Goal: Task Accomplishment & Management: Use online tool/utility

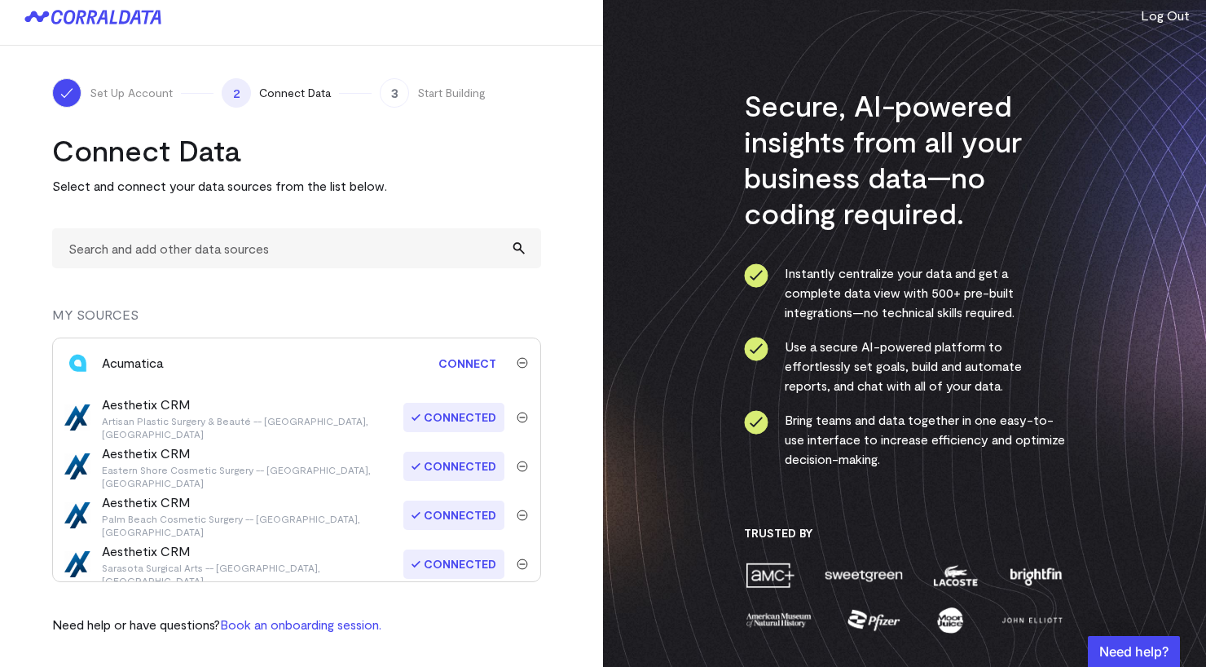
scroll to position [295, 0]
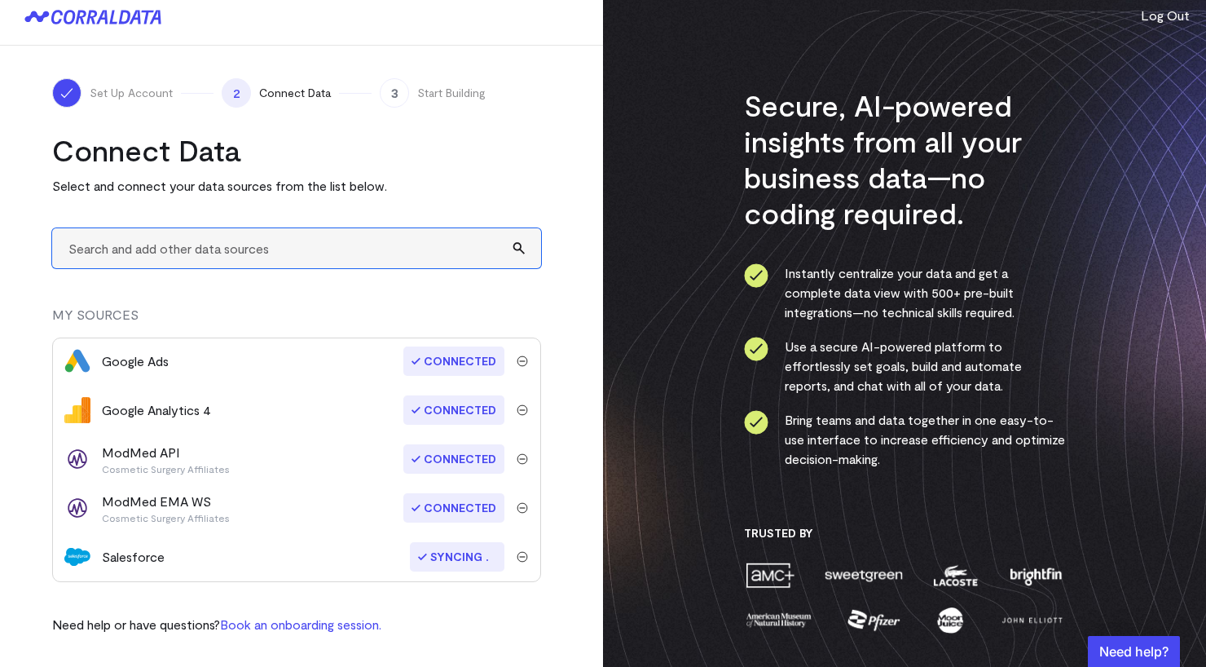
click at [231, 258] on input "text" at bounding box center [296, 248] width 489 height 40
type input "mod"
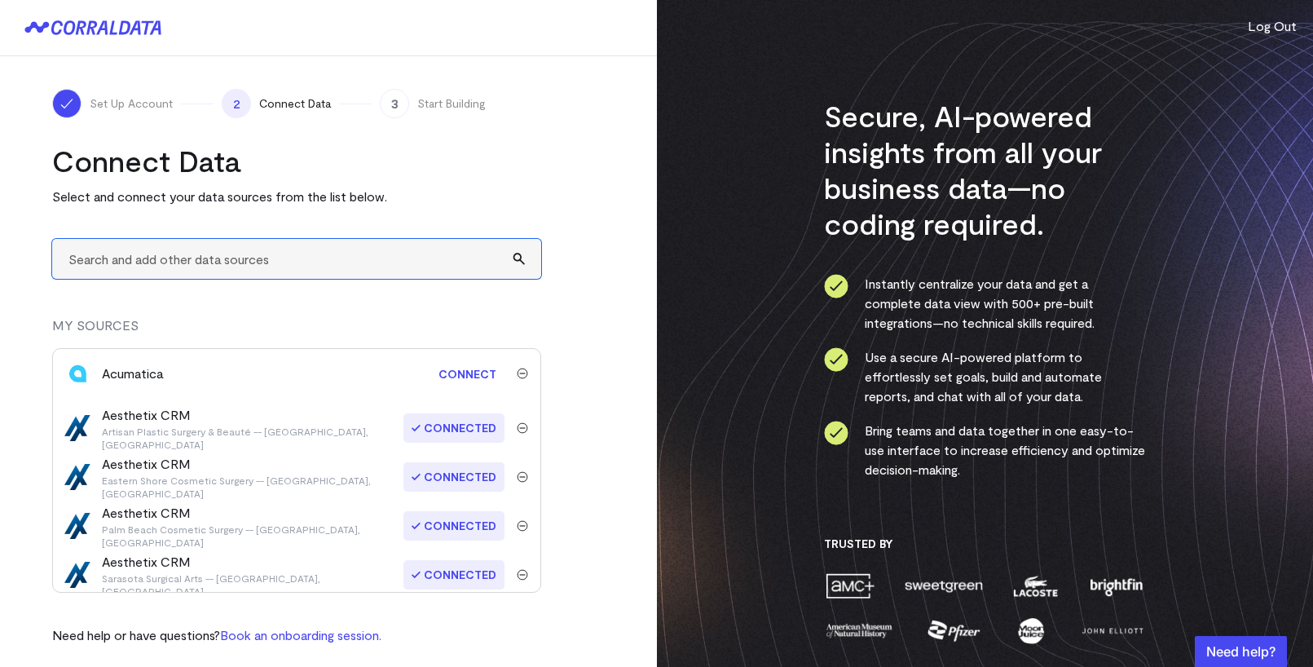
click at [225, 258] on input "text" at bounding box center [296, 259] width 489 height 40
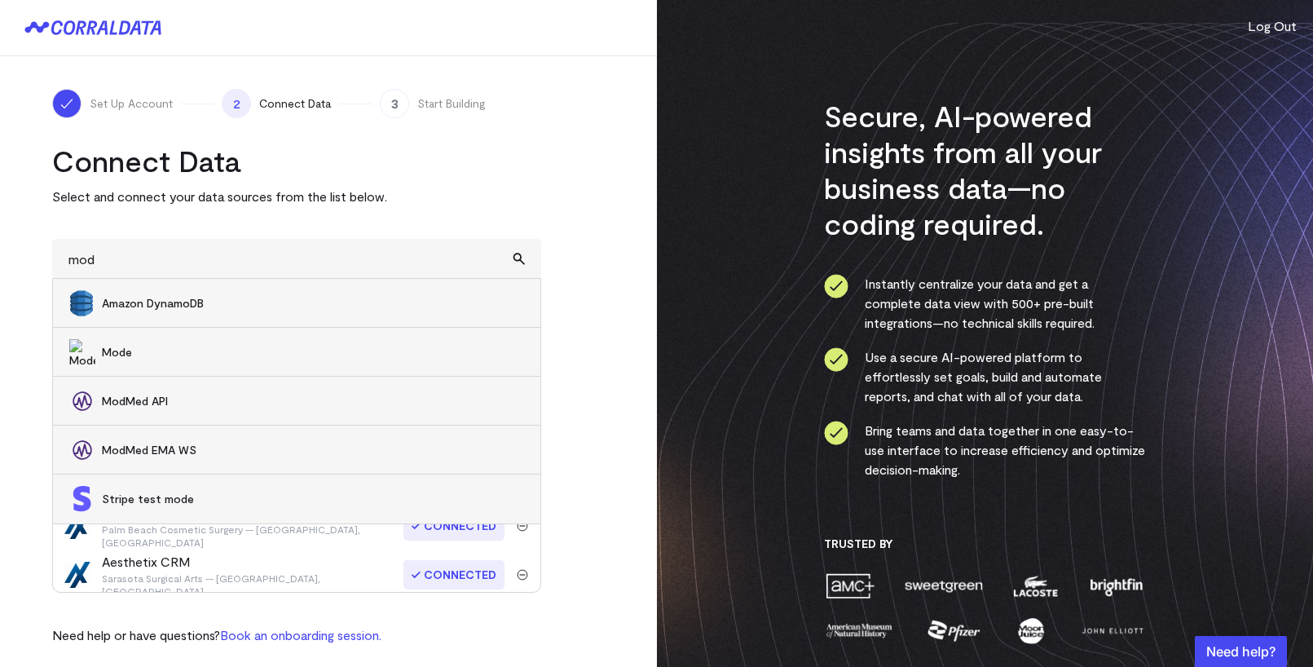
click at [202, 397] on span "ModMed API" at bounding box center [313, 401] width 422 height 16
type input "ModMed API"
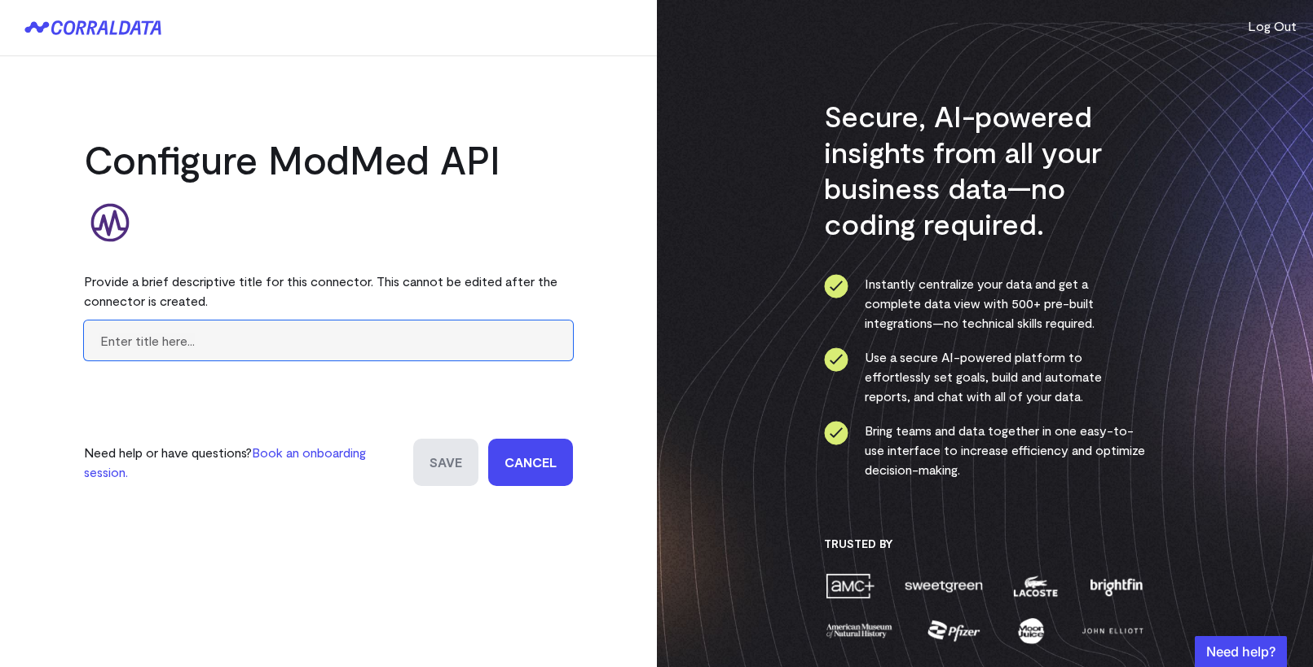
click at [187, 337] on input "text" at bounding box center [328, 340] width 489 height 40
type input "Artisan Beaute"
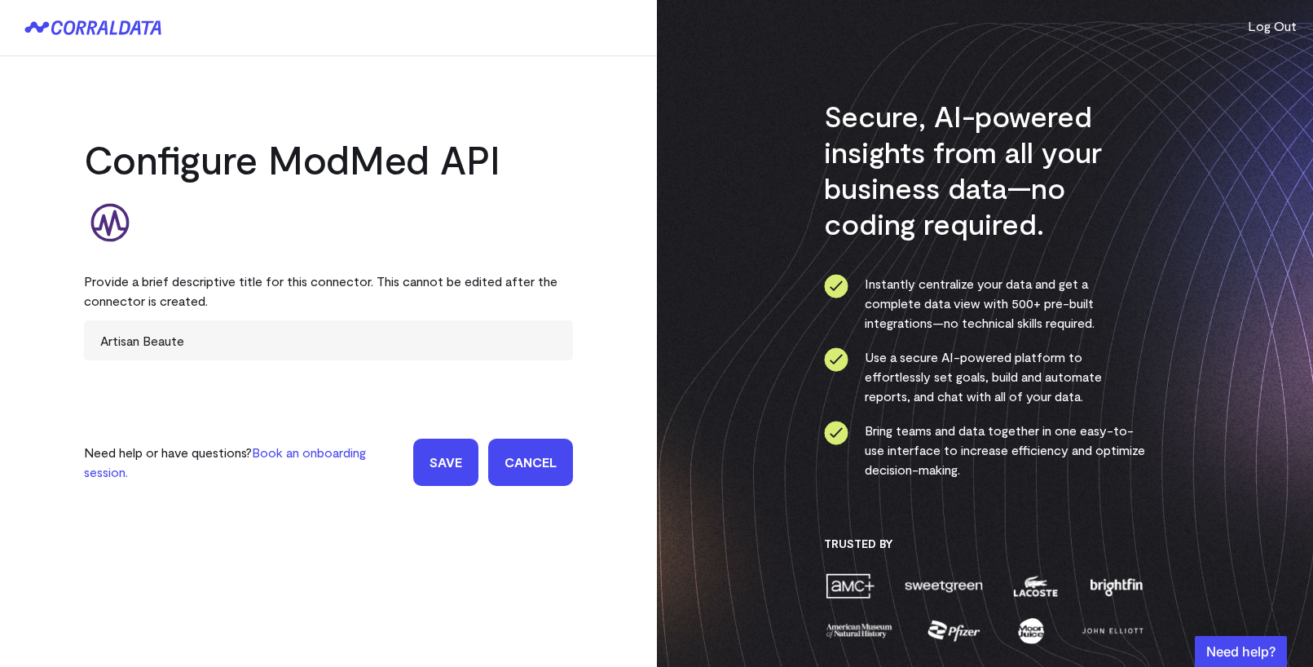
click at [449, 467] on input "Save" at bounding box center [445, 462] width 65 height 47
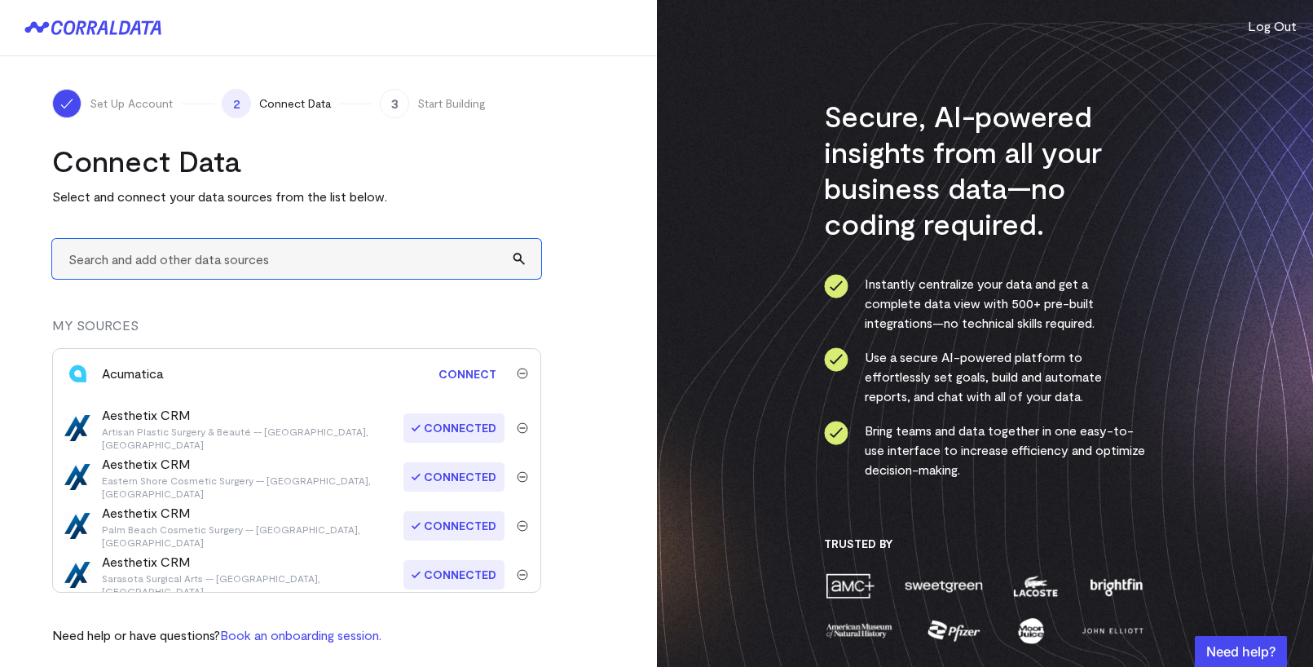
click at [308, 271] on input "text" at bounding box center [296, 259] width 489 height 40
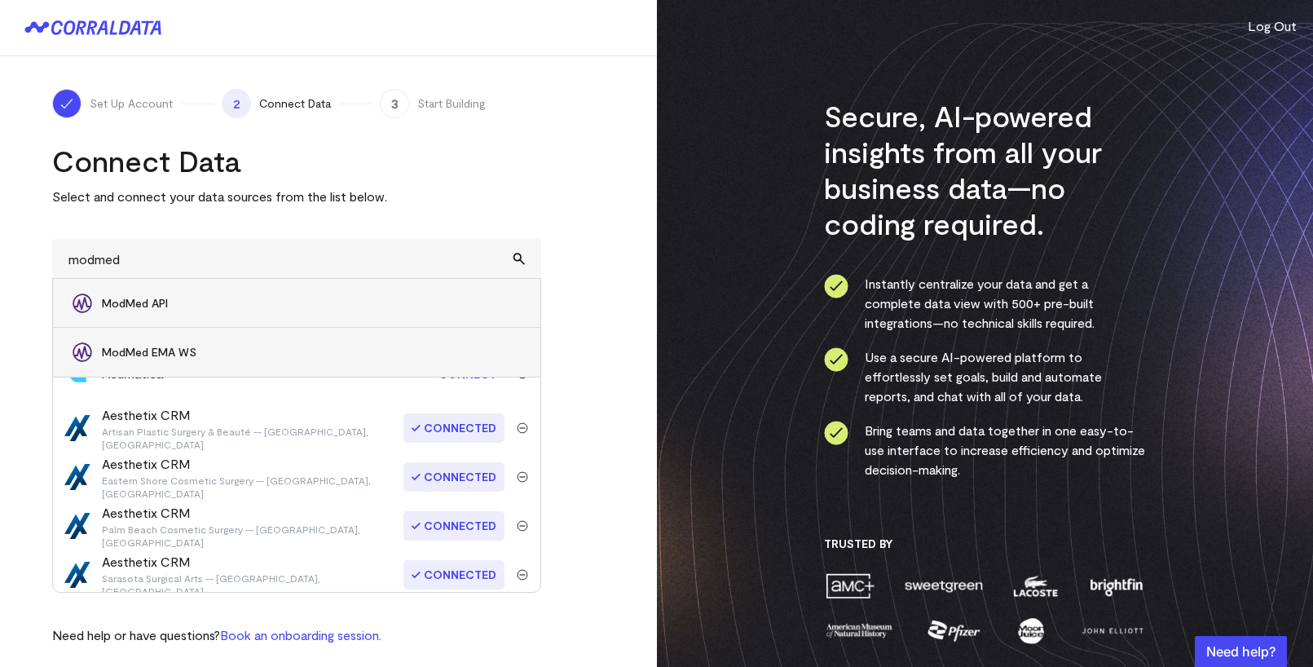
click at [275, 344] on span "ModMed EMA WS" at bounding box center [313, 352] width 422 height 16
type input "ModMed EMA WS"
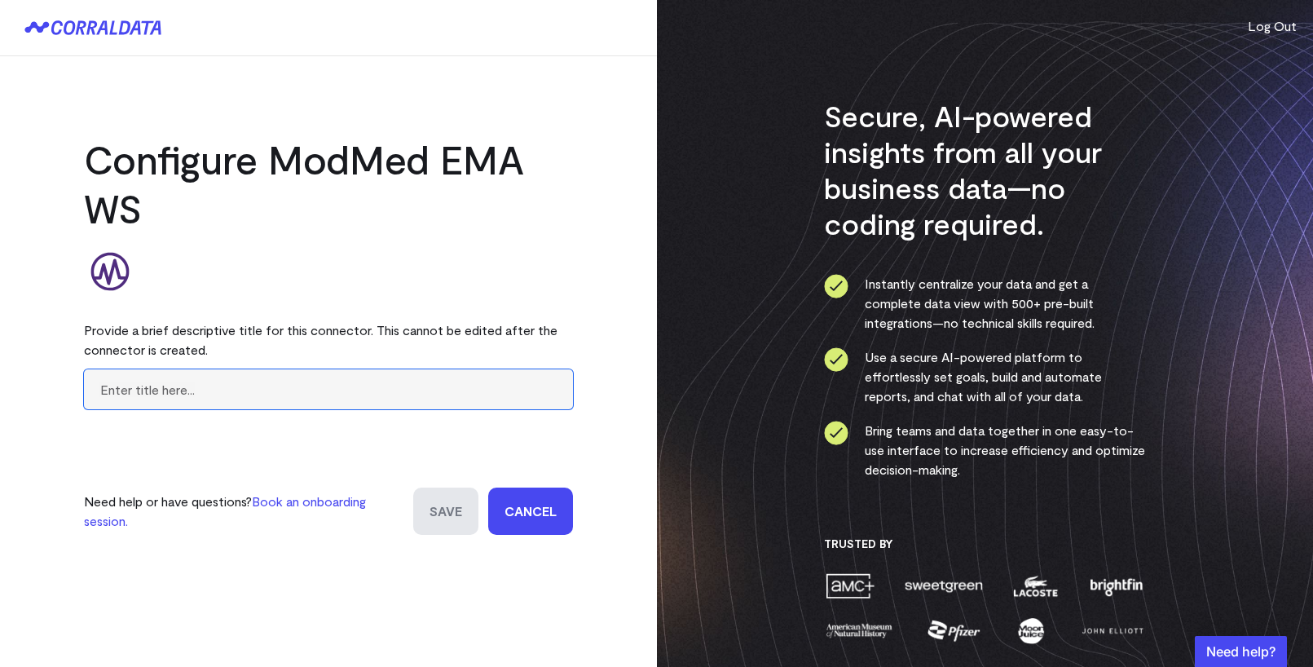
click at [241, 389] on input "text" at bounding box center [328, 389] width 489 height 40
type input "Artisan Beaute"
click at [440, 498] on input "Save" at bounding box center [445, 510] width 65 height 47
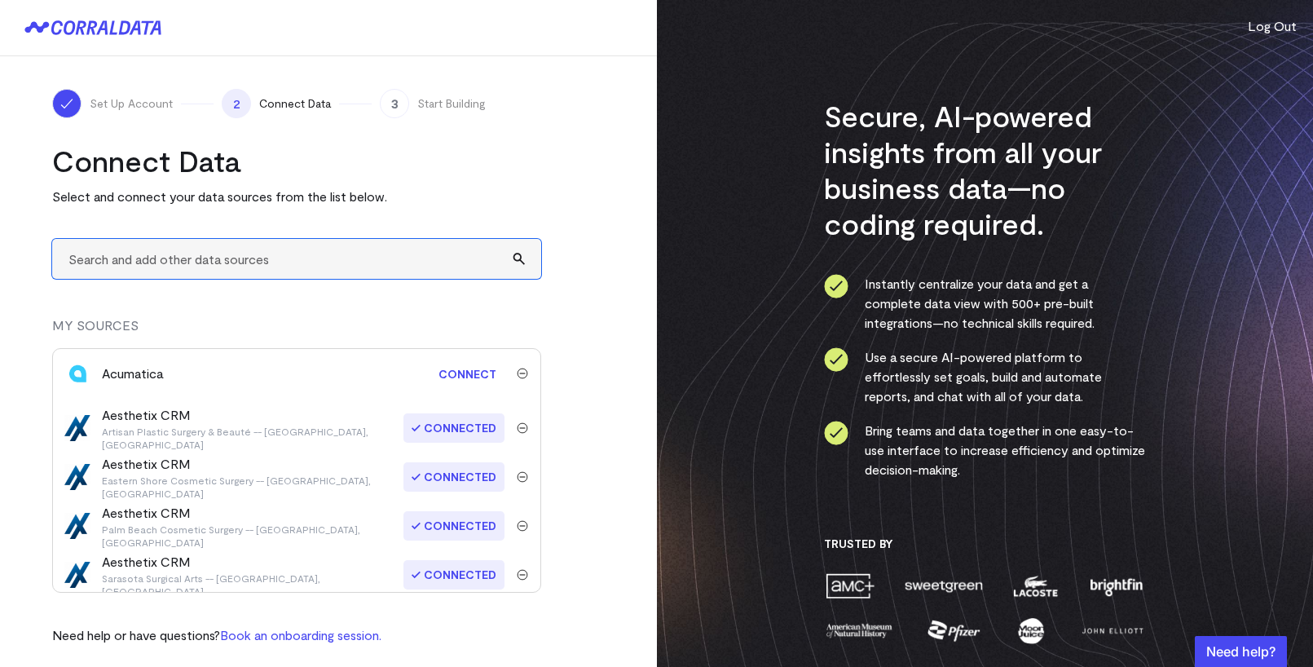
click at [258, 258] on input "text" at bounding box center [296, 259] width 489 height 40
type input "modmed"
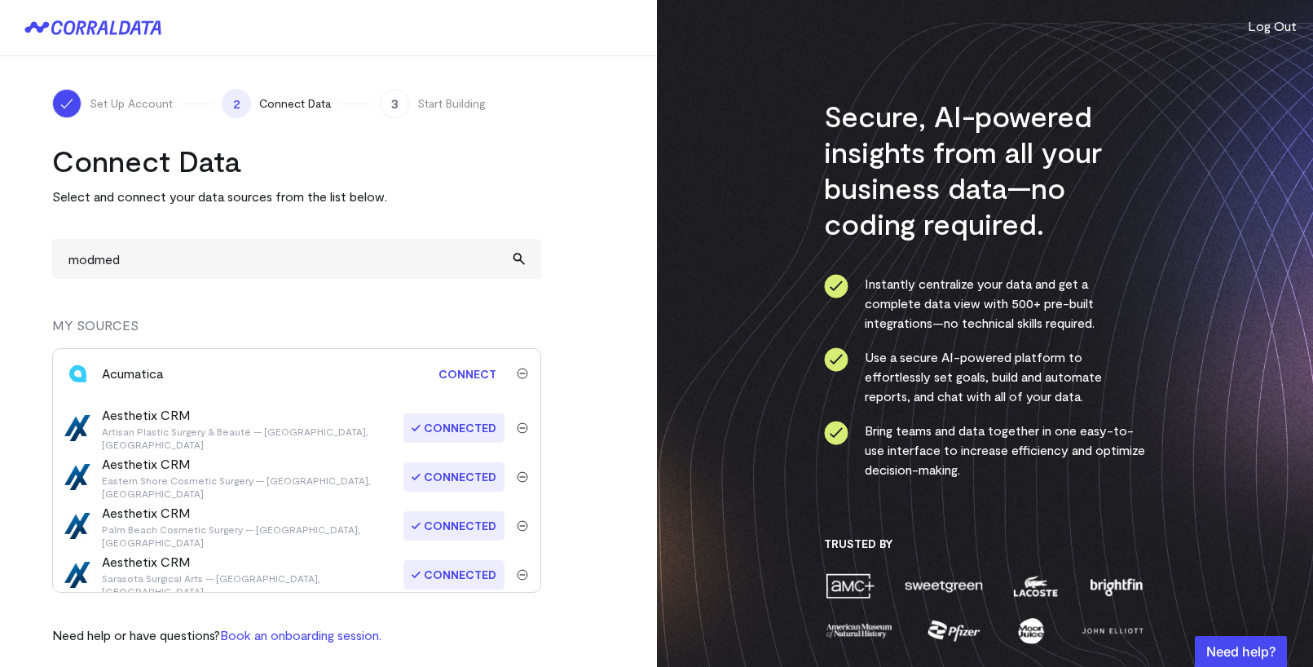
click at [493, 175] on h2 "Connect Data" at bounding box center [296, 161] width 489 height 36
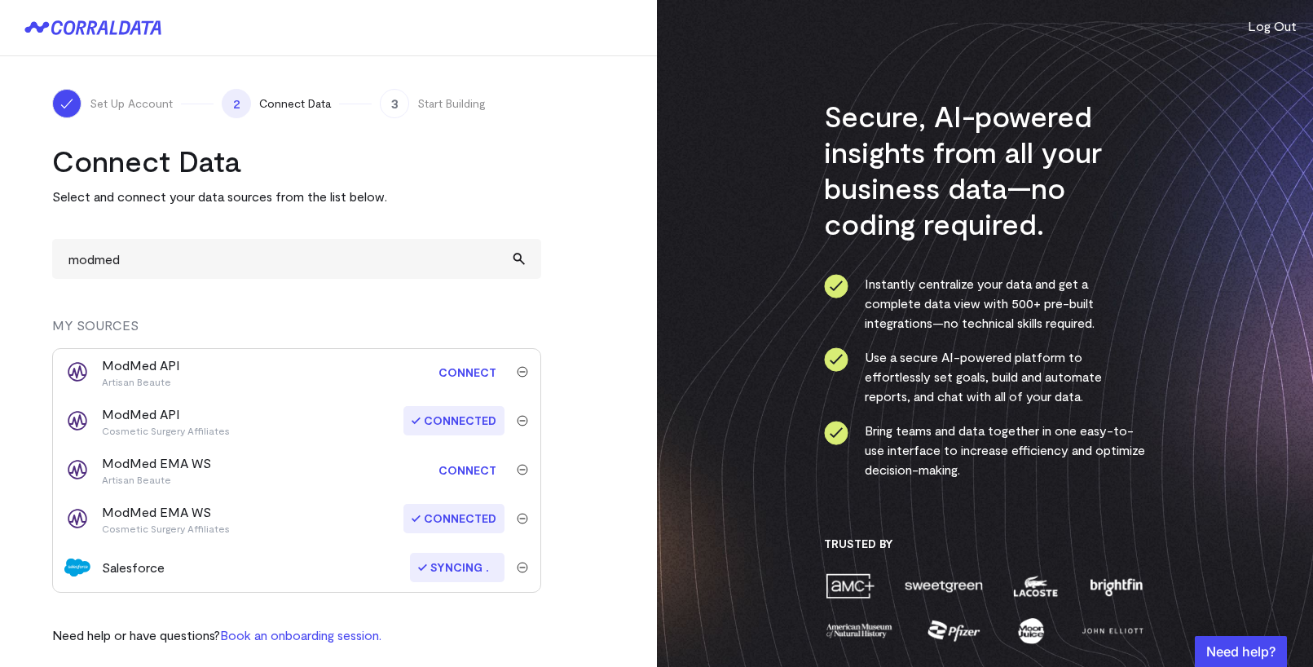
scroll to position [366, 0]
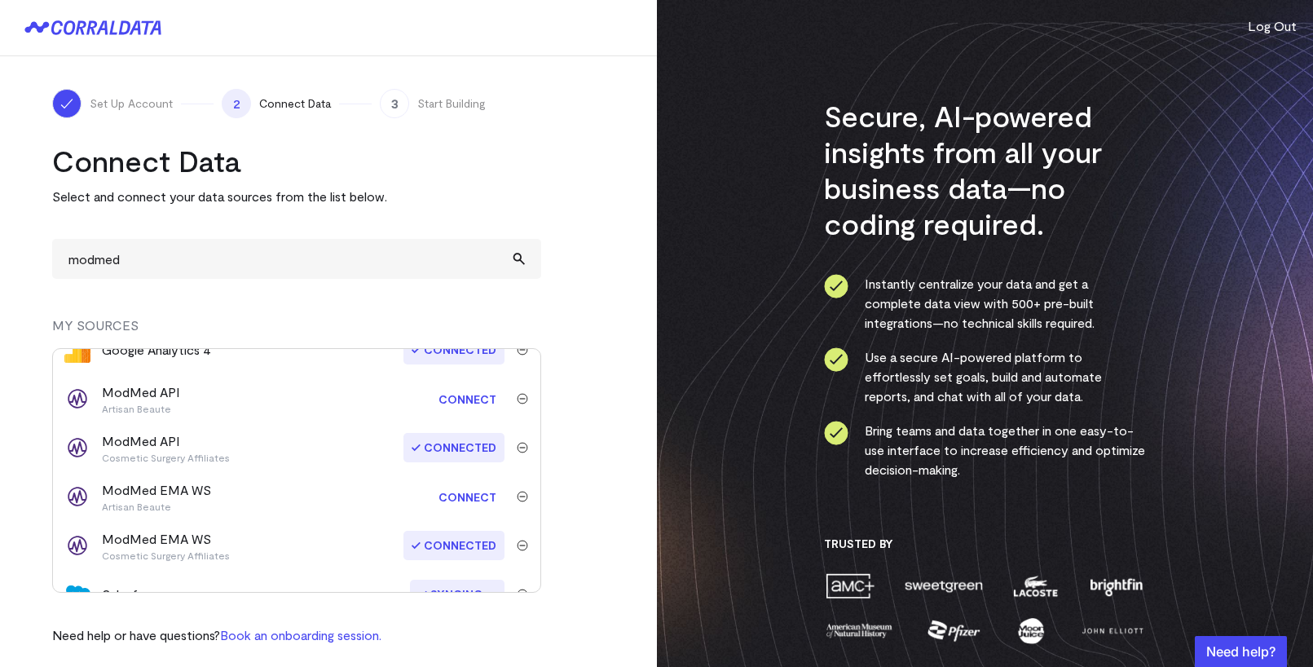
click at [467, 407] on link "Connect" at bounding box center [467, 399] width 74 height 30
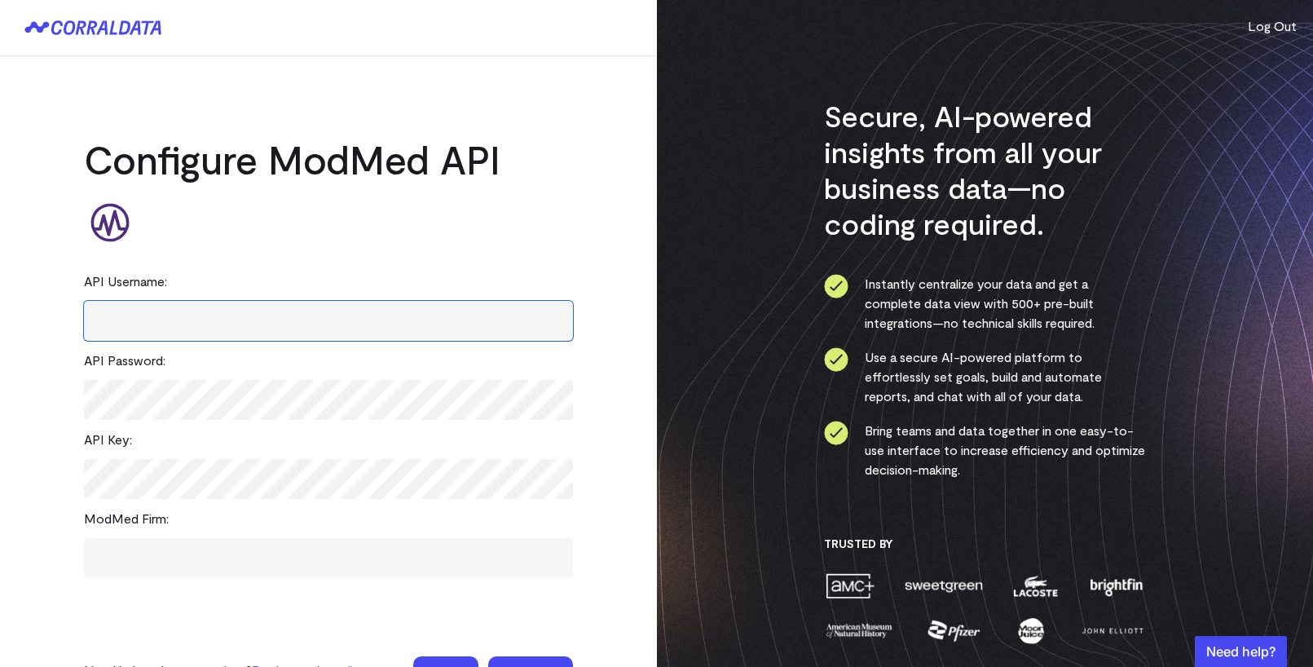
click at [170, 311] on input "text" at bounding box center [328, 321] width 489 height 40
paste input "fhir_QxXoA"
type input "fhir_QxXoA"
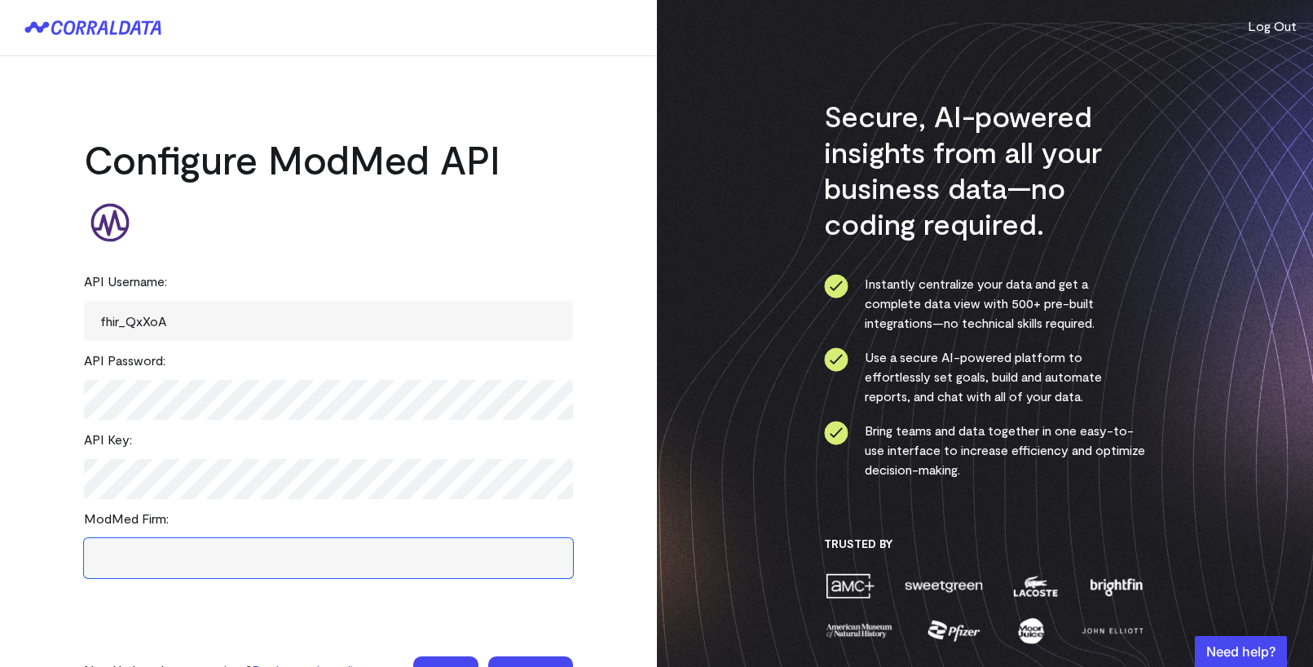
click at [188, 552] on input "text" at bounding box center [328, 558] width 489 height 40
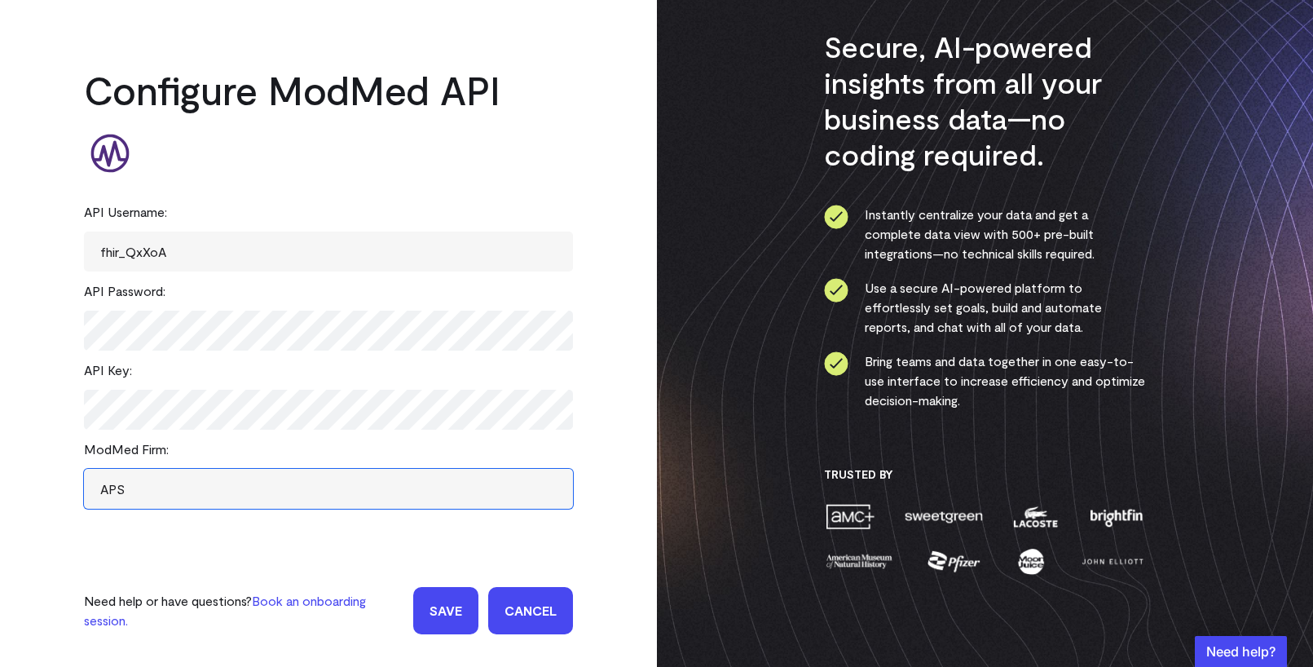
type input "APS"
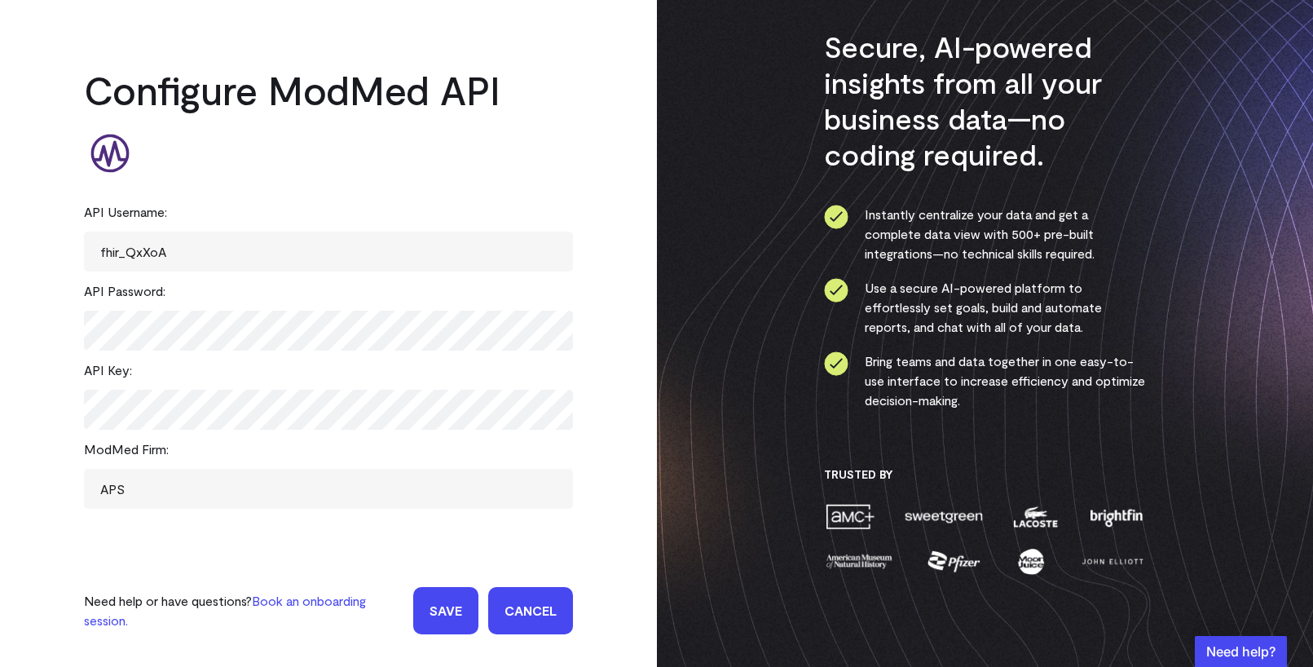
click at [445, 609] on input "Save" at bounding box center [445, 610] width 65 height 47
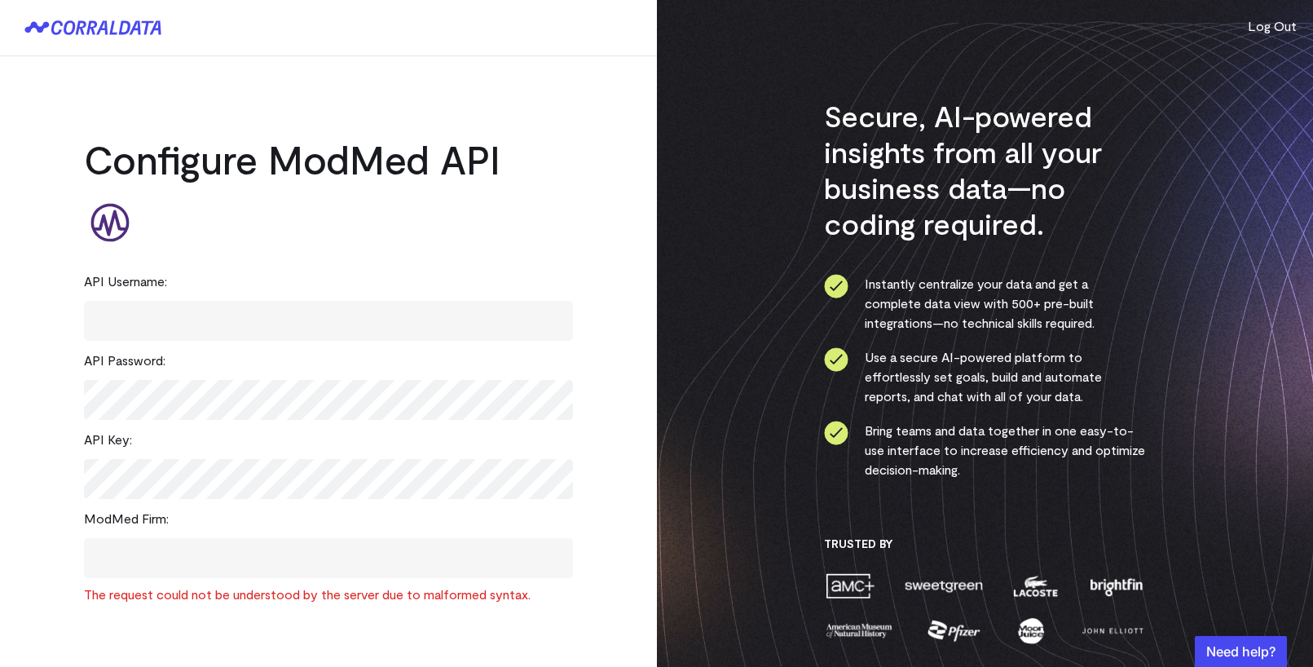
scroll to position [105, 0]
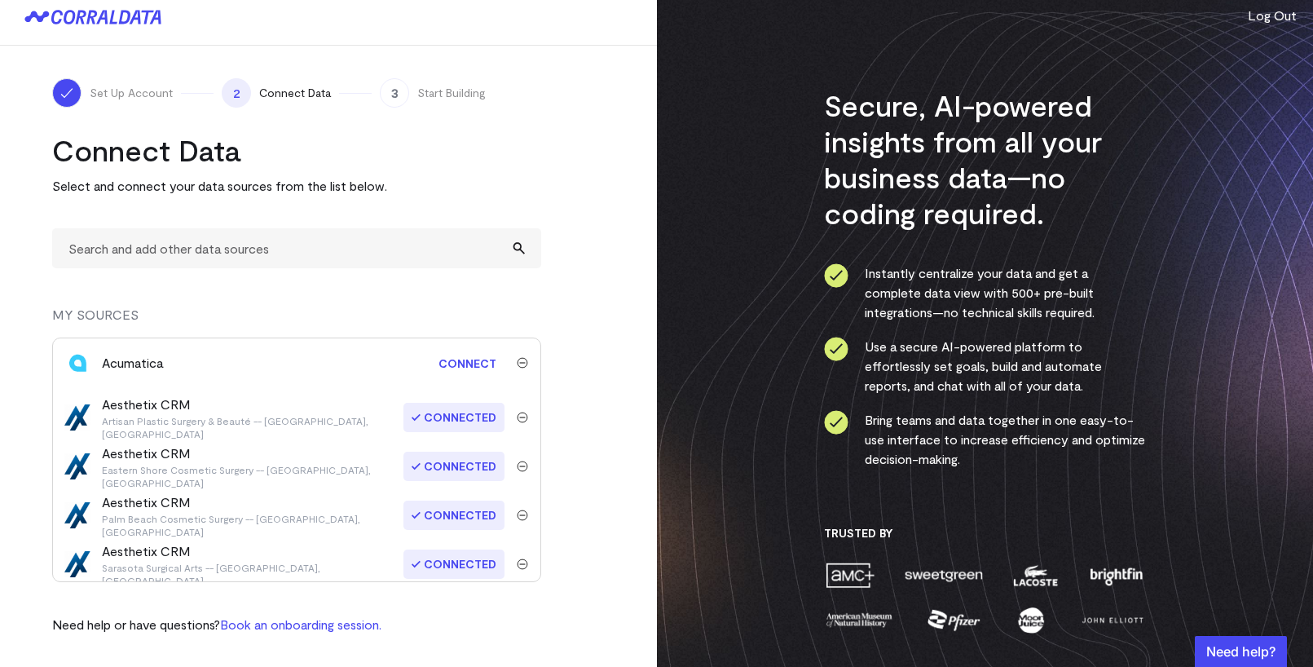
scroll to position [393, 0]
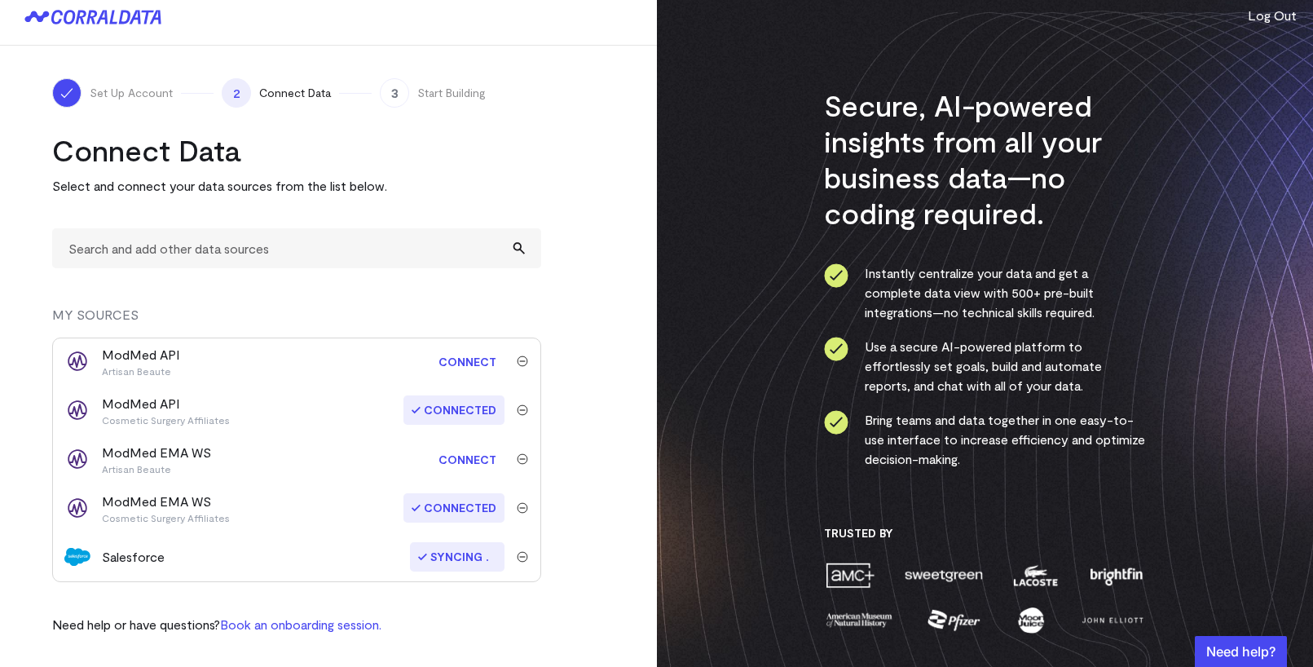
click at [465, 461] on link "Connect" at bounding box center [467, 459] width 74 height 30
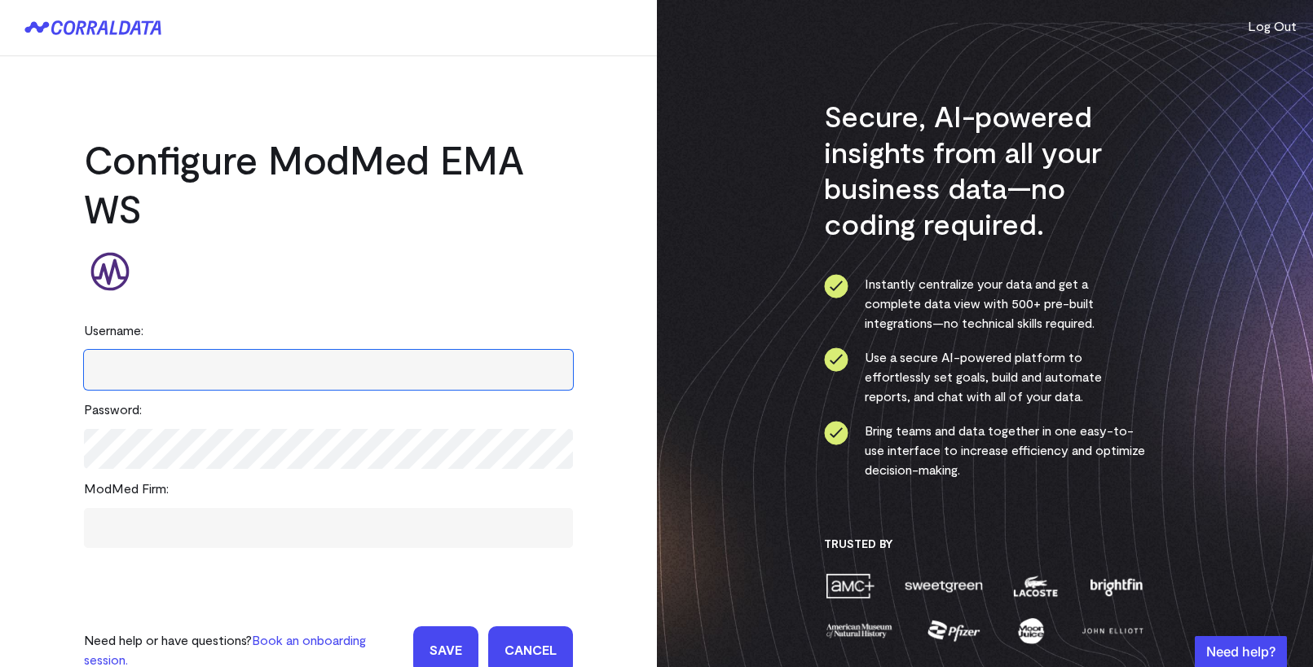
click at [299, 372] on input "text" at bounding box center [328, 370] width 489 height 40
paste input "Corraldata"
type input "Corraldata"
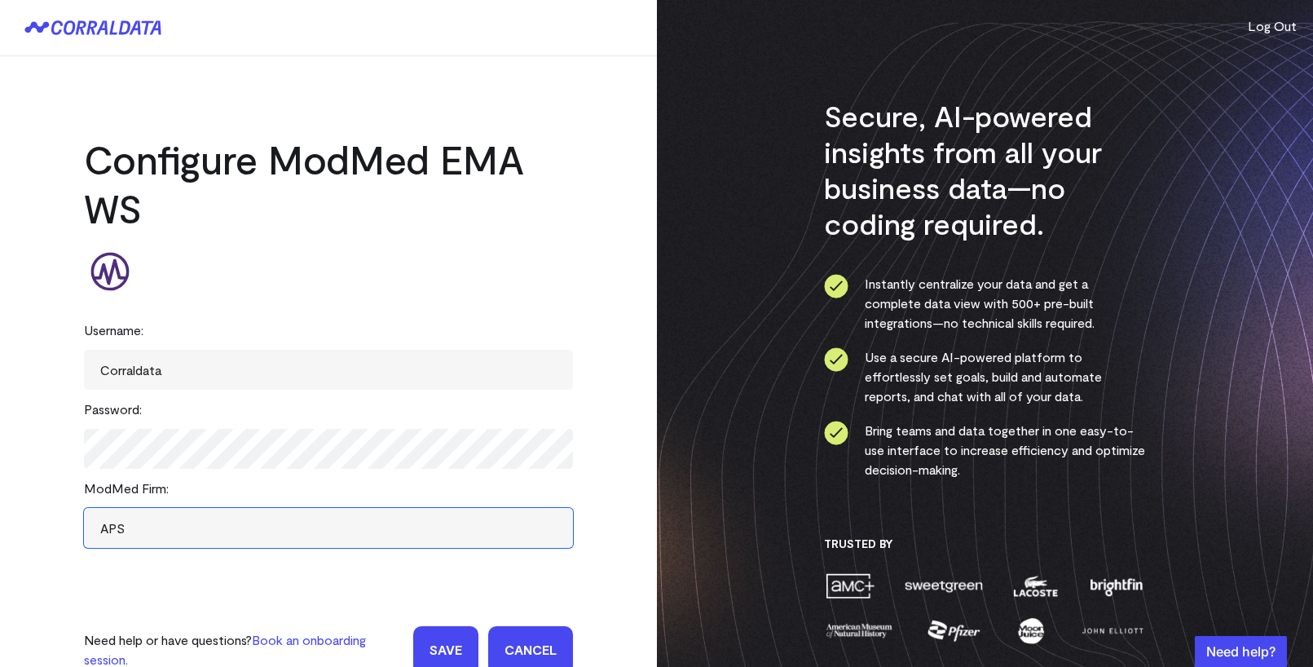
type input "APS"
click at [466, 641] on input "Save" at bounding box center [445, 649] width 65 height 47
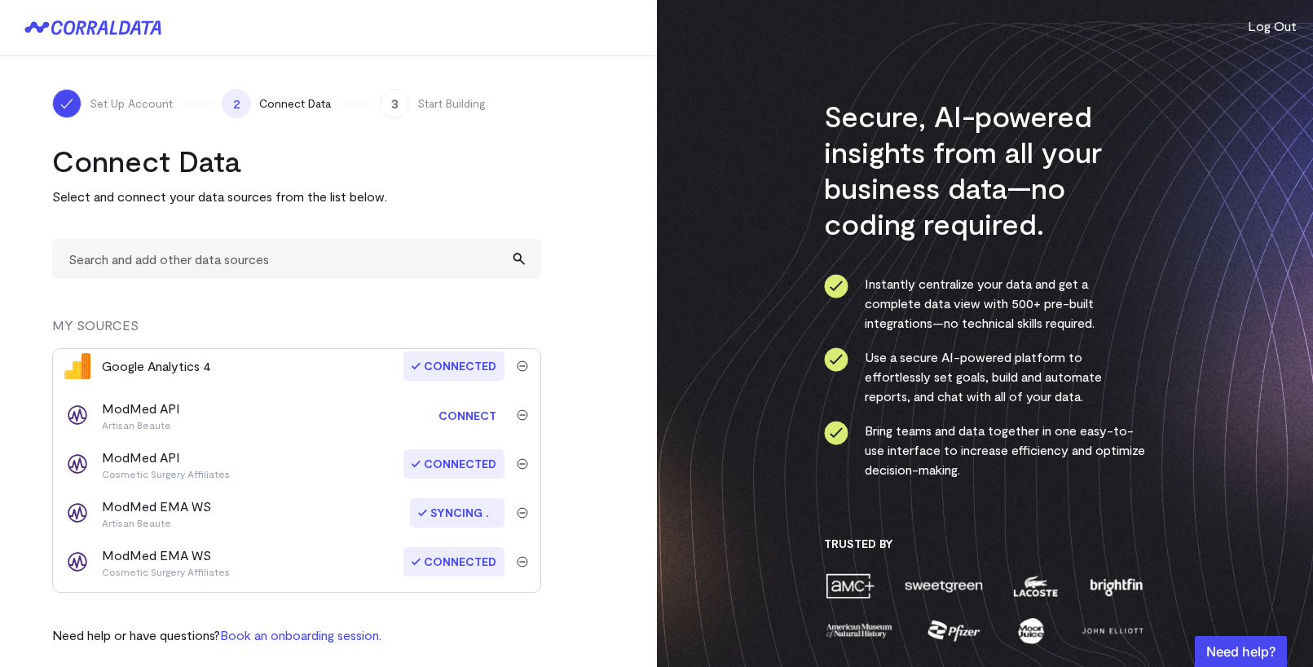
scroll to position [348, 0]
click at [461, 421] on link "Connect" at bounding box center [467, 417] width 74 height 30
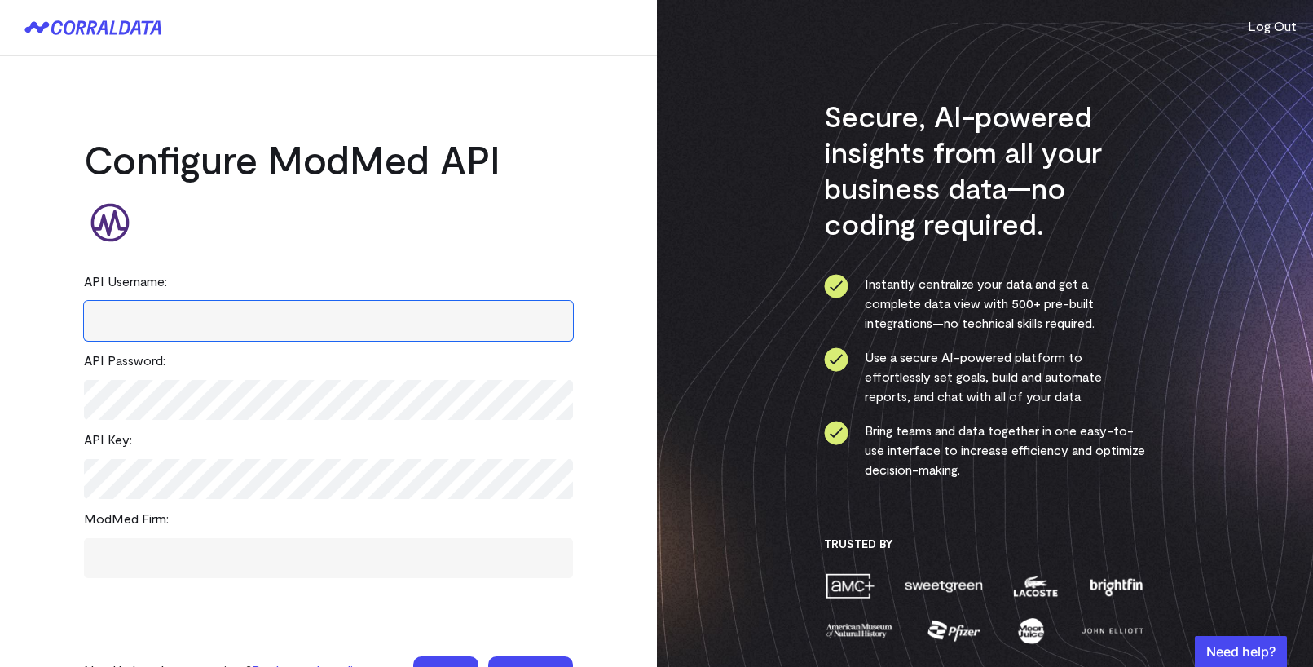
click at [156, 315] on input "text" at bounding box center [328, 321] width 489 height 40
paste input "fhir_QxXoA"
type input "fhir_QxXoA"
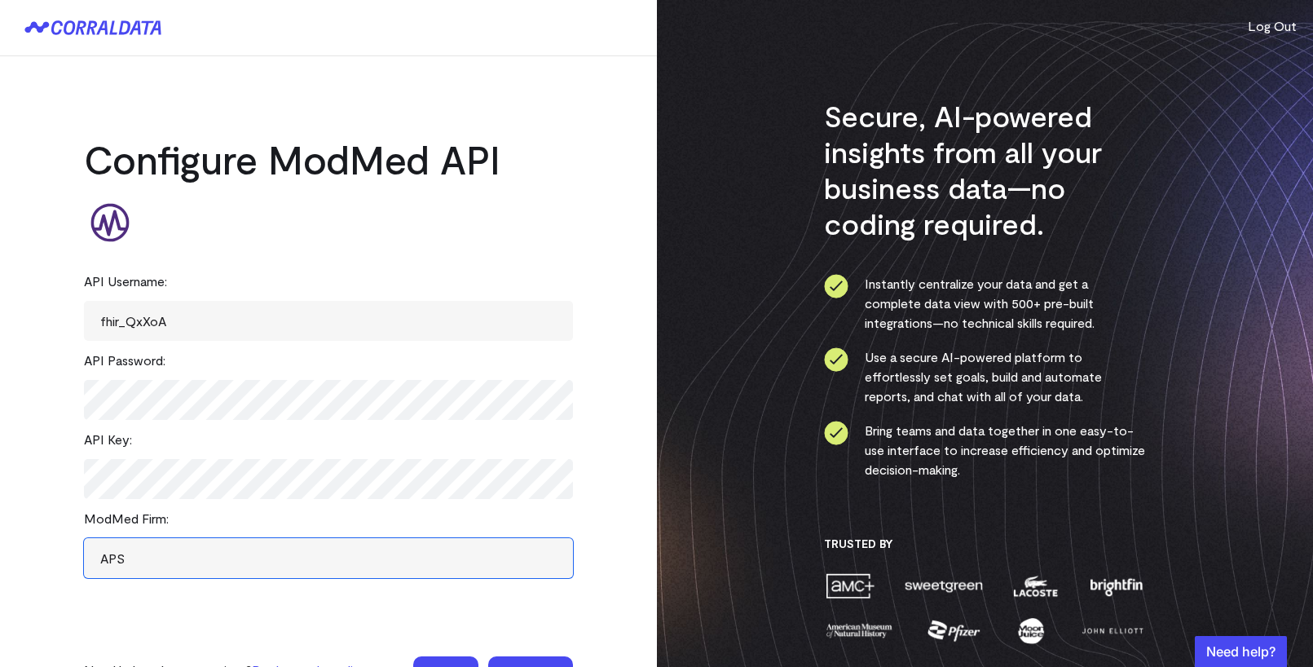
scroll to position [69, 0]
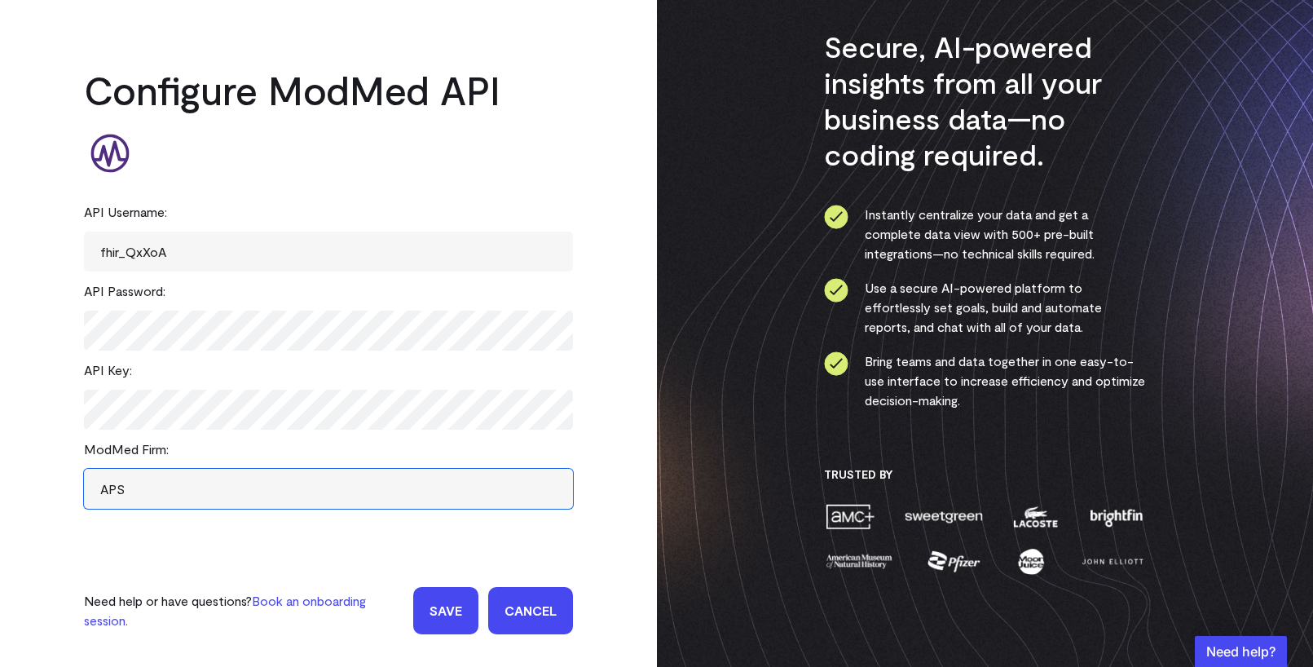
type input "APS"
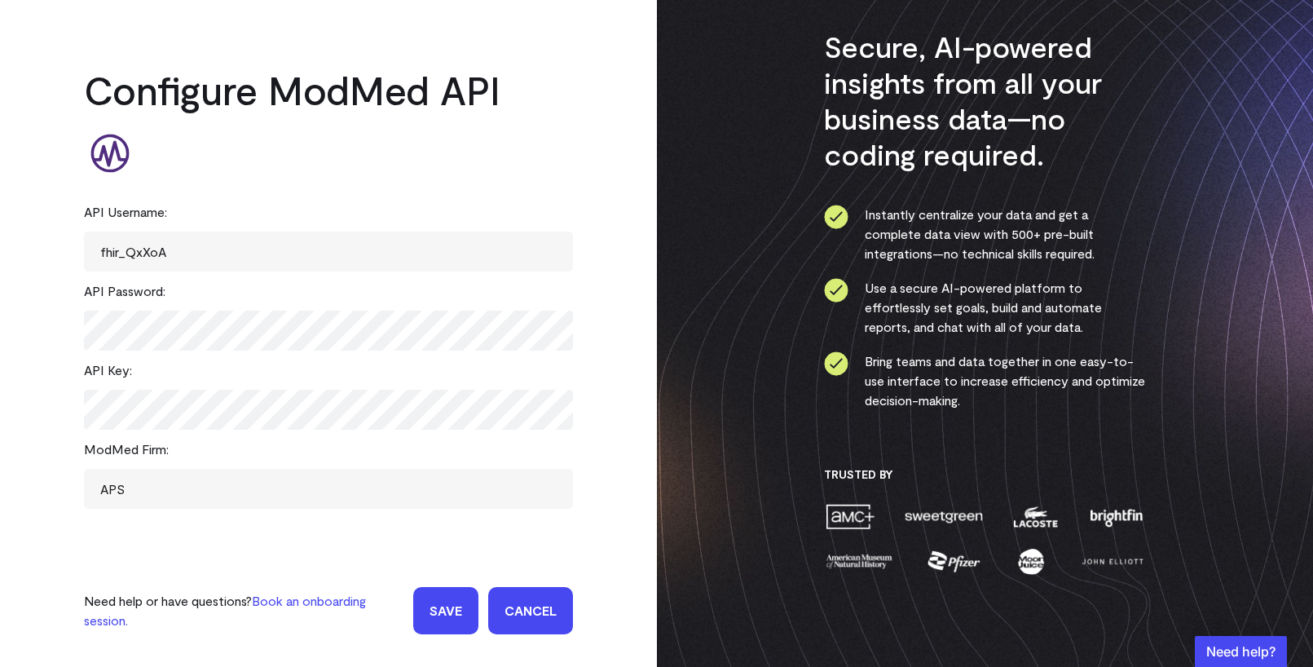
click at [462, 605] on input "Save" at bounding box center [445, 610] width 65 height 47
